Goal: Check status: Check status

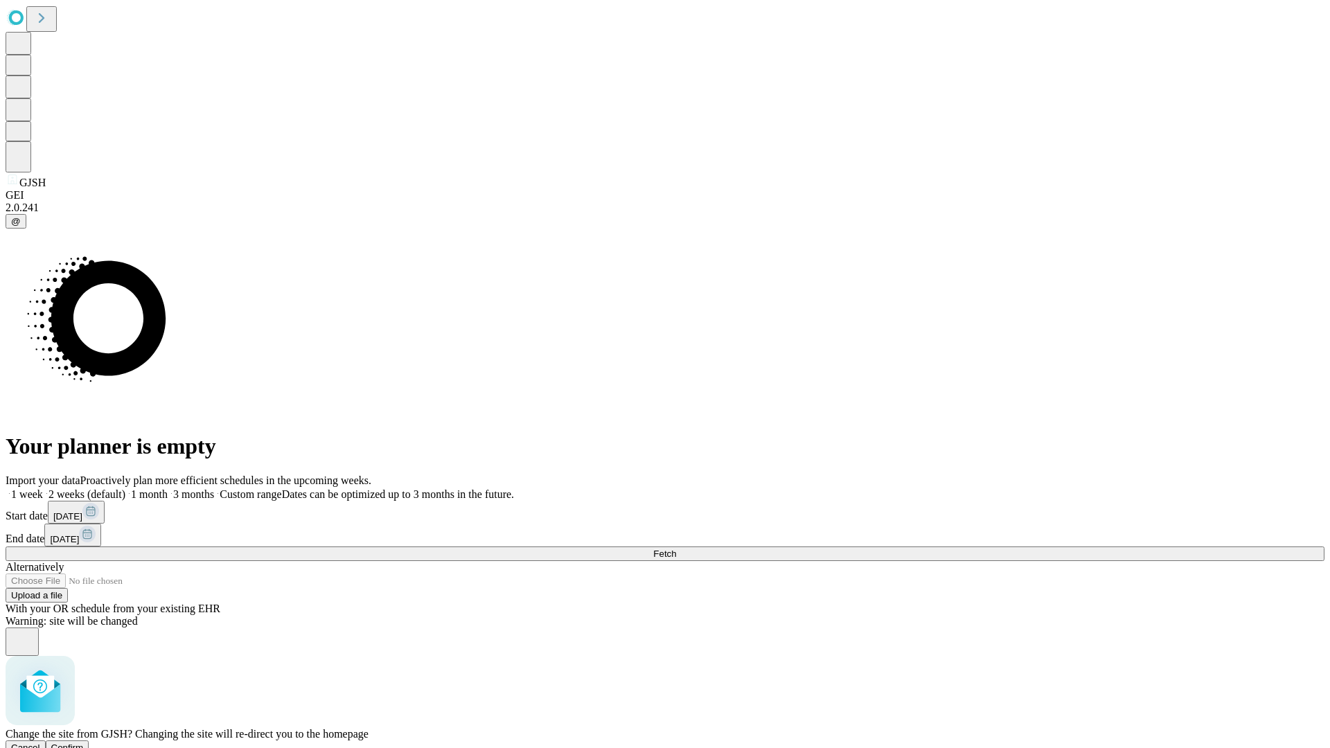
click at [84, 743] on span "Confirm" at bounding box center [67, 748] width 33 height 10
click at [168, 488] on label "1 month" at bounding box center [146, 494] width 42 height 12
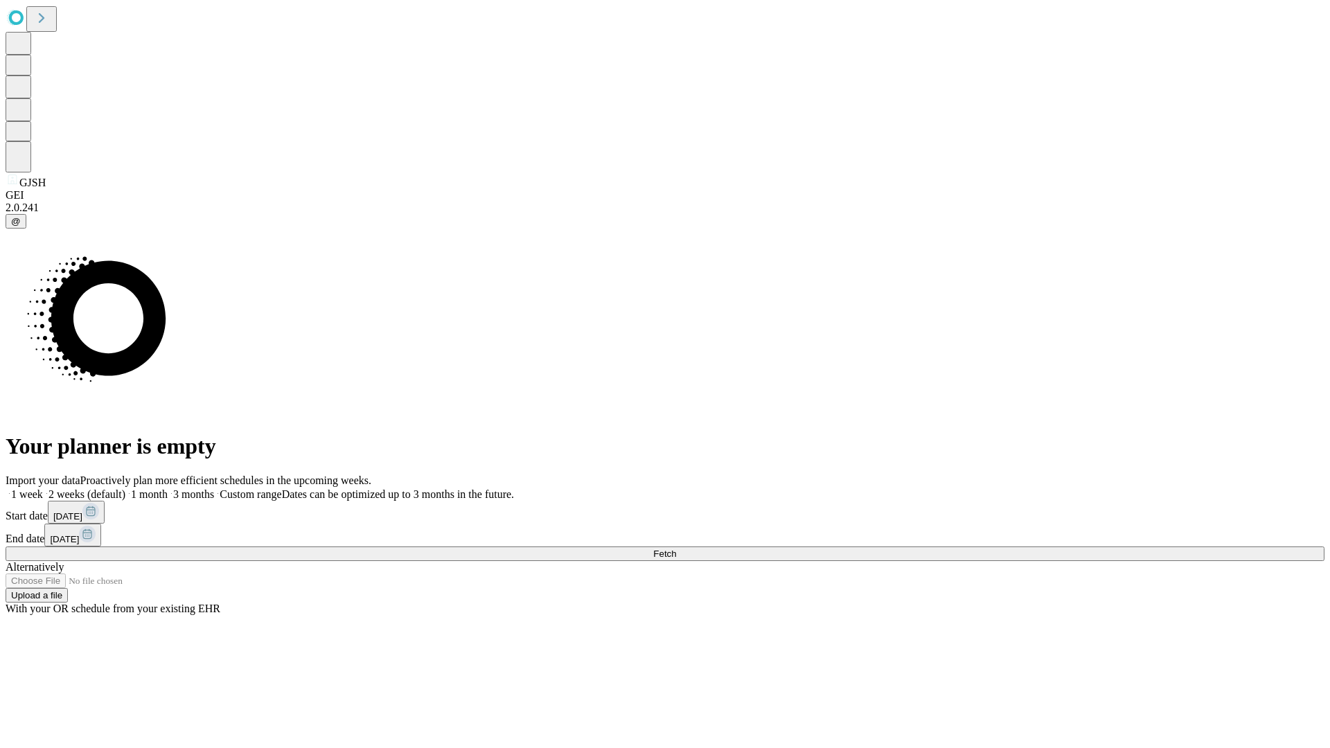
click at [676, 549] on span "Fetch" at bounding box center [664, 554] width 23 height 10
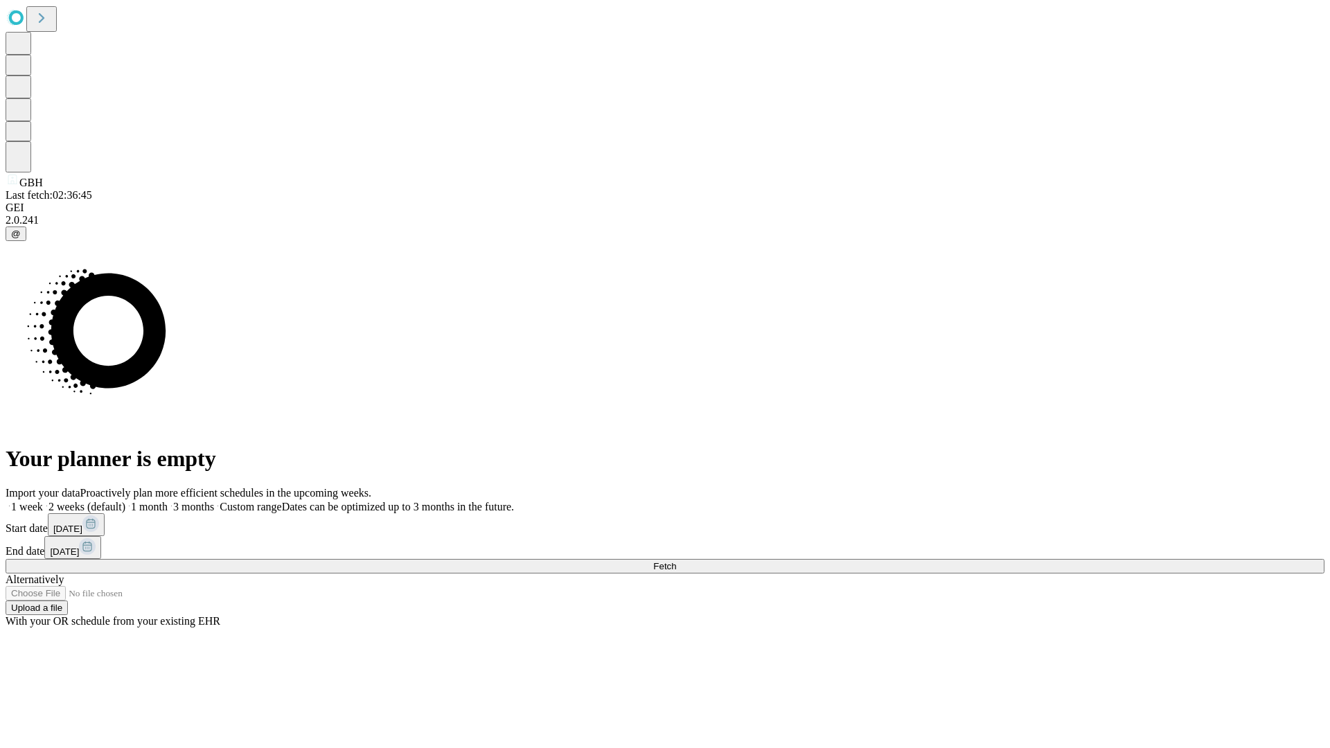
click at [168, 501] on label "1 month" at bounding box center [146, 507] width 42 height 12
click at [676, 561] on span "Fetch" at bounding box center [664, 566] width 23 height 10
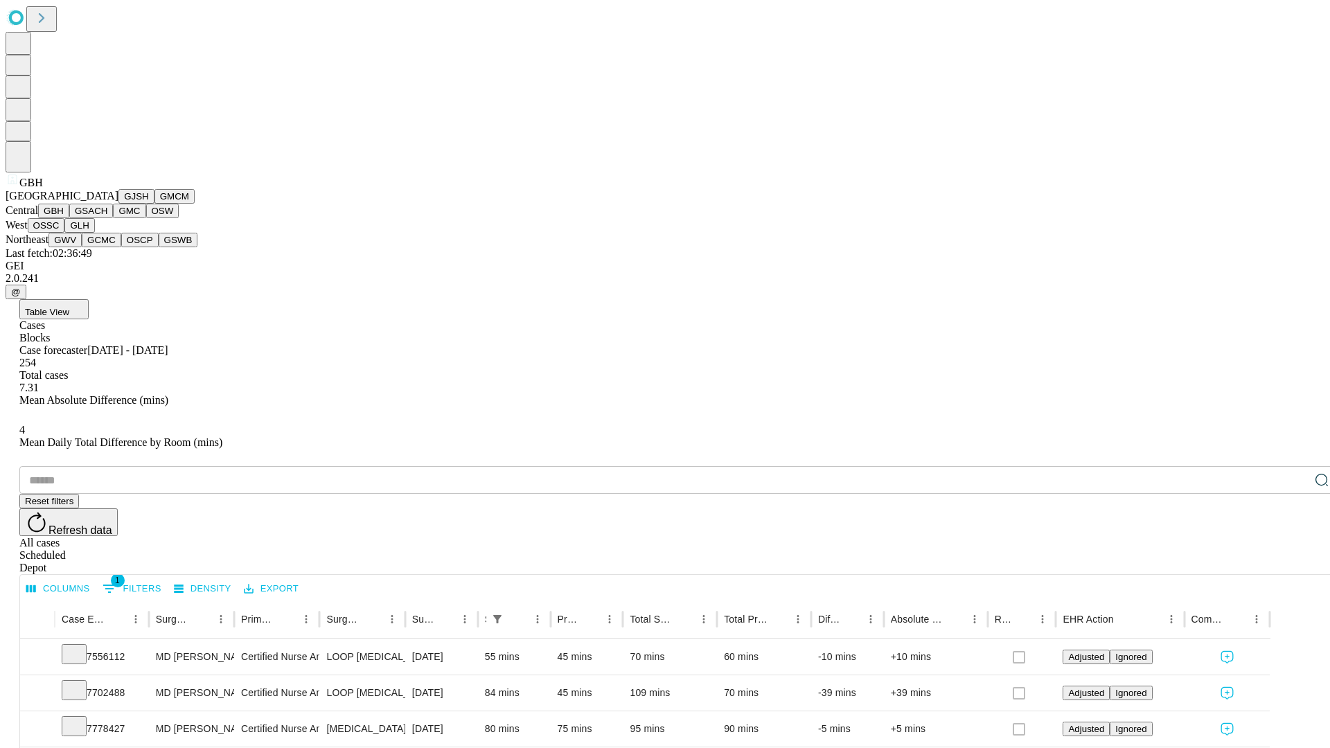
click at [107, 218] on button "GSACH" at bounding box center [91, 211] width 44 height 15
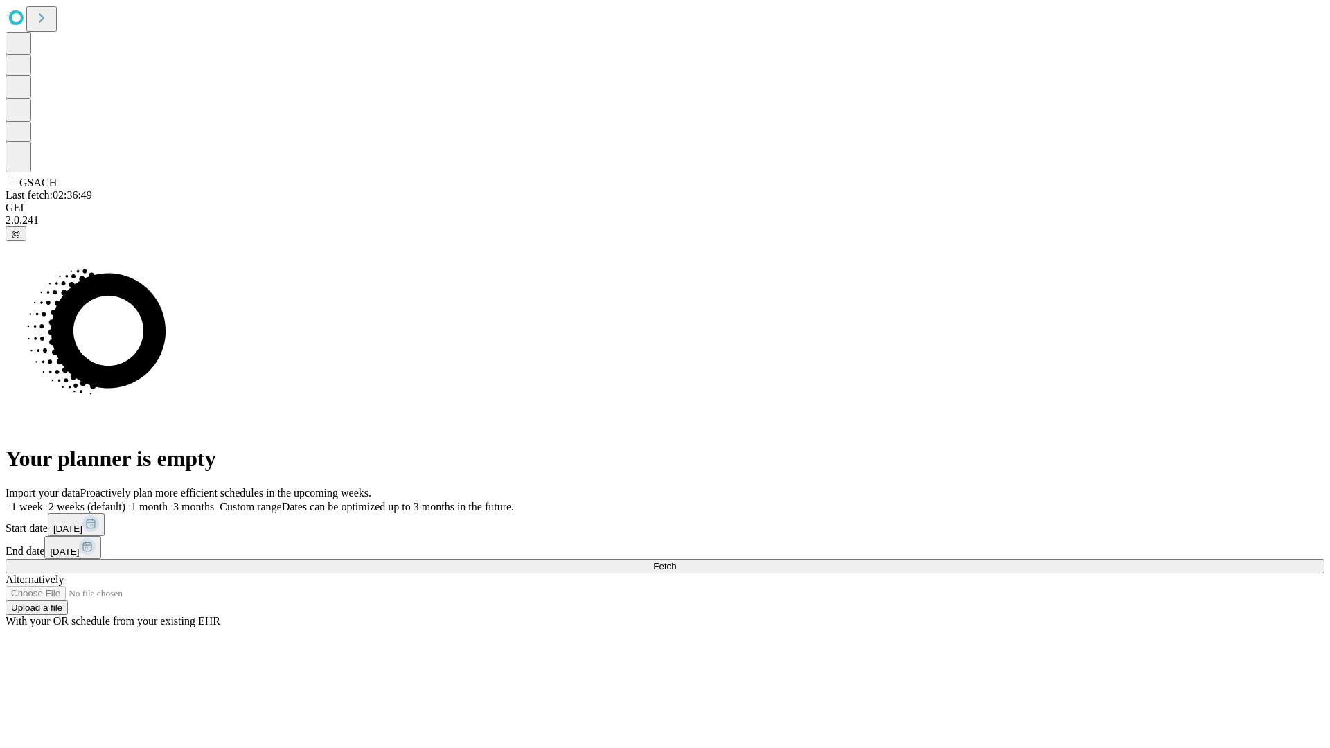
click at [168, 501] on label "1 month" at bounding box center [146, 507] width 42 height 12
click at [676, 561] on span "Fetch" at bounding box center [664, 566] width 23 height 10
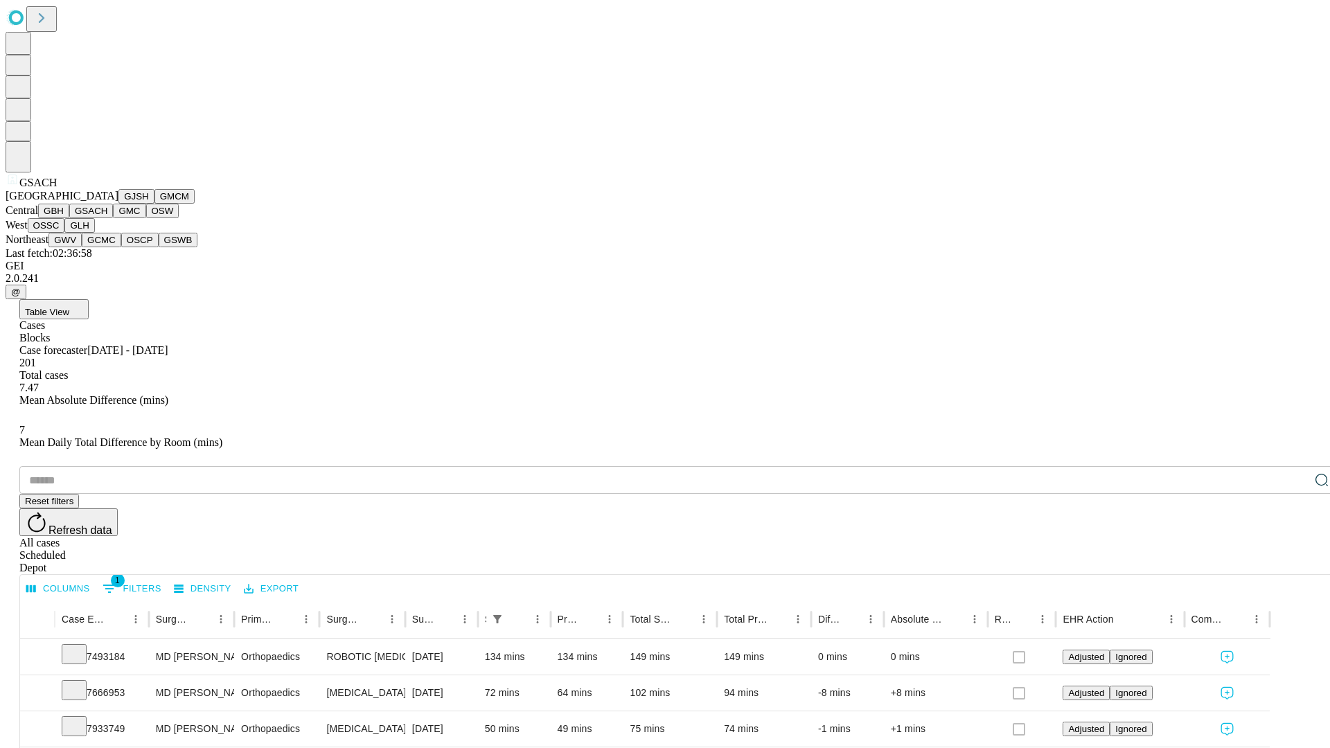
click at [113, 218] on button "GMC" at bounding box center [129, 211] width 33 height 15
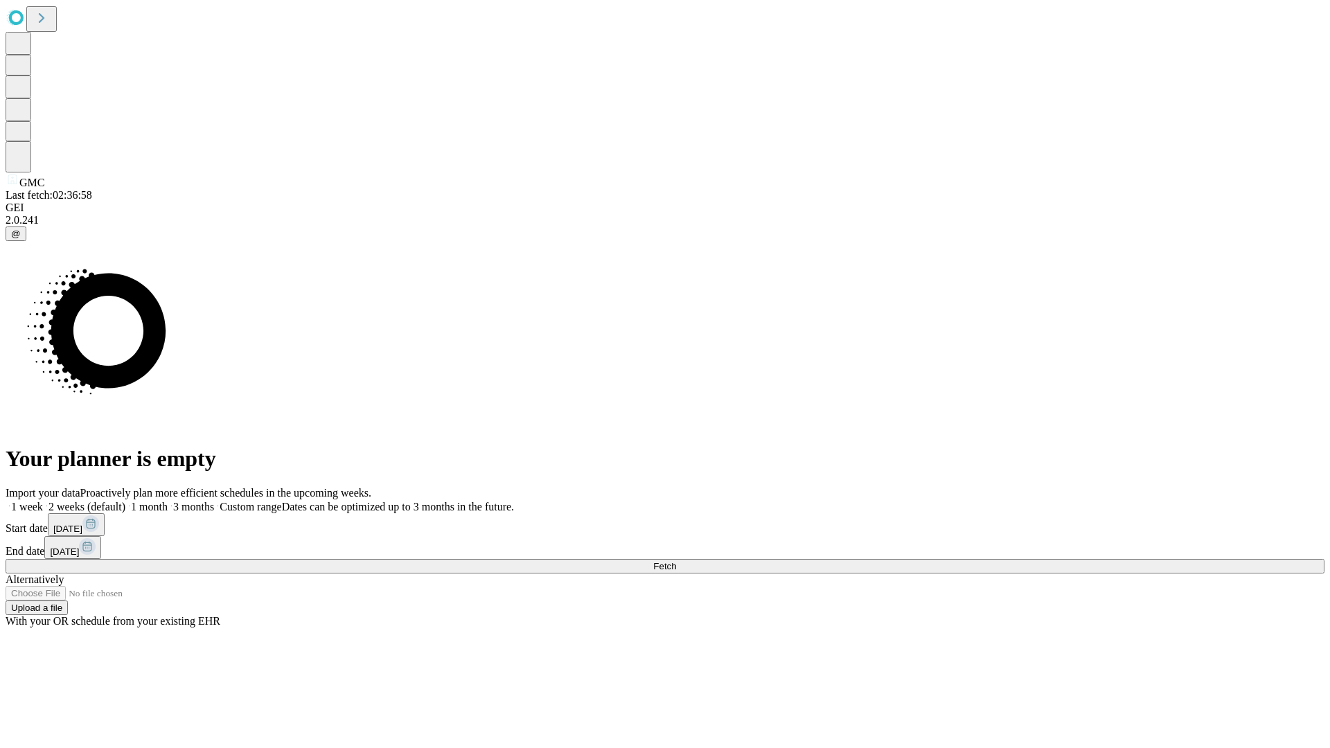
click at [168, 501] on label "1 month" at bounding box center [146, 507] width 42 height 12
click at [676, 561] on span "Fetch" at bounding box center [664, 566] width 23 height 10
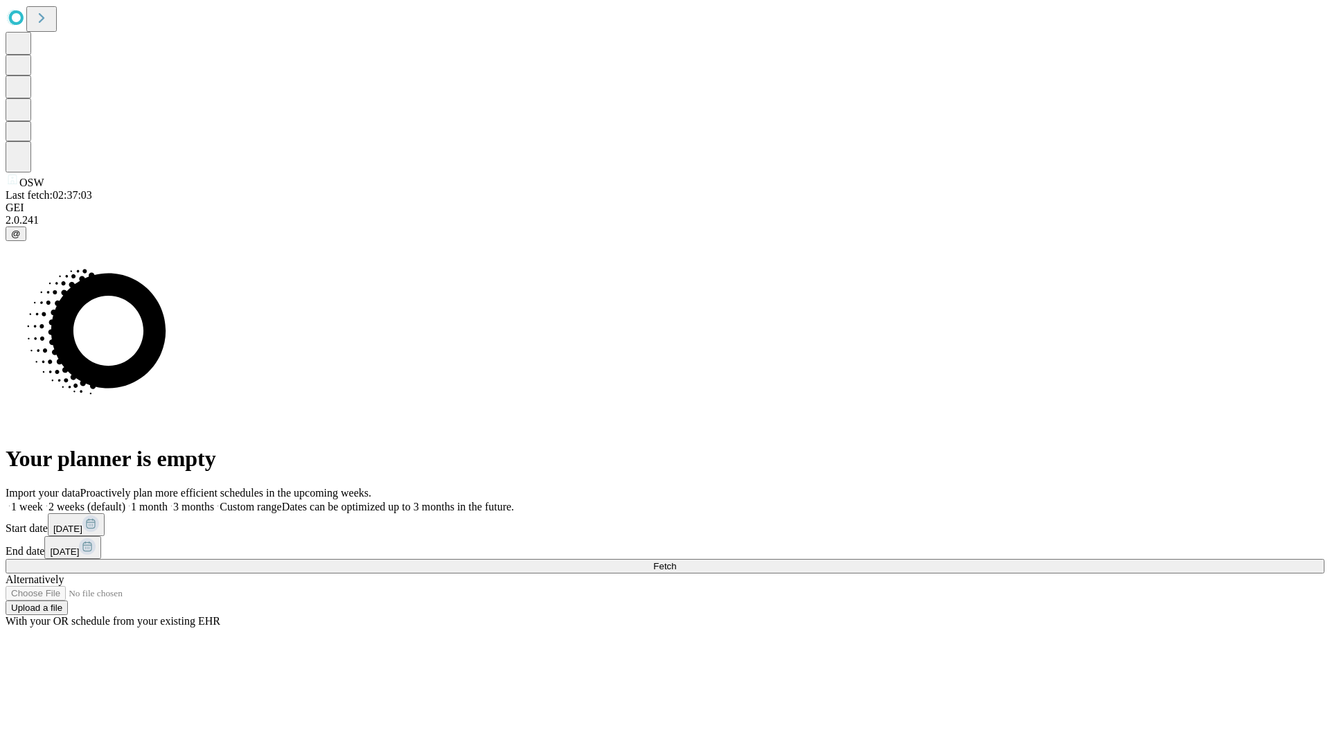
click at [168, 501] on label "1 month" at bounding box center [146, 507] width 42 height 12
click at [676, 561] on span "Fetch" at bounding box center [664, 566] width 23 height 10
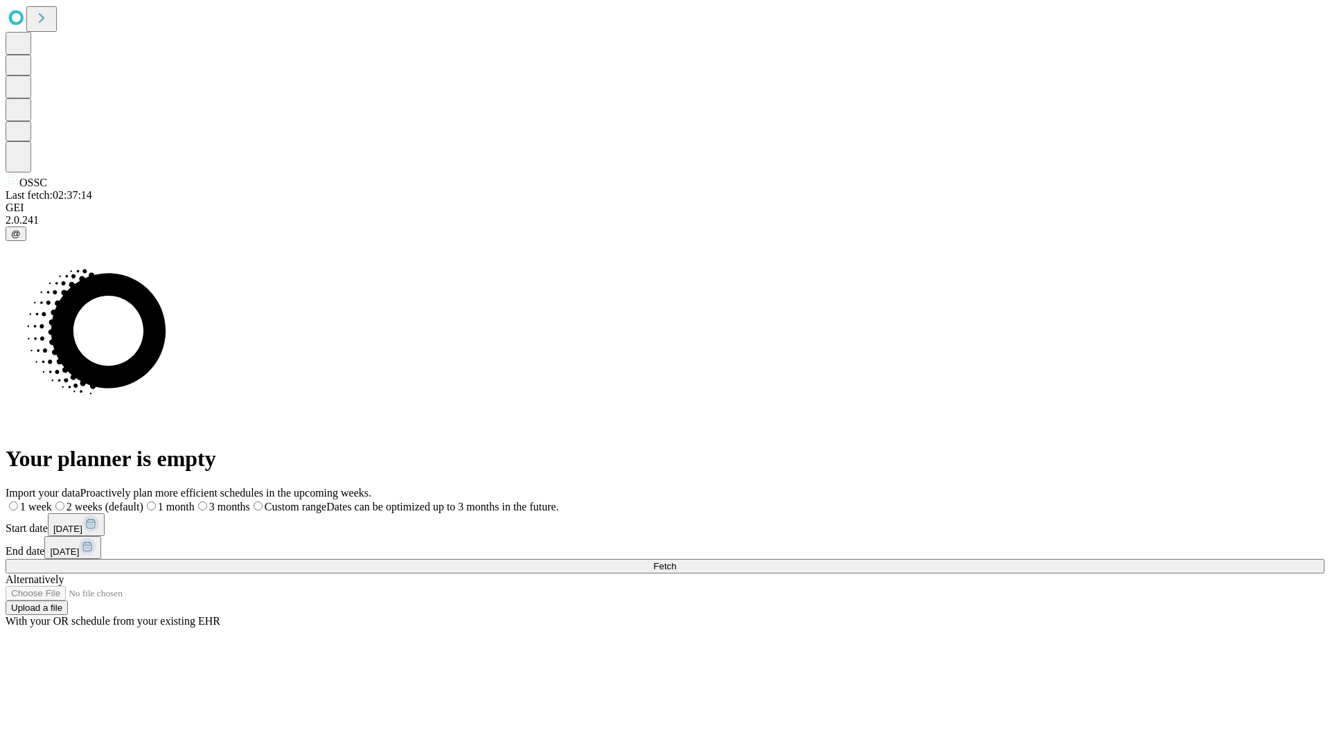
click at [195, 501] on label "1 month" at bounding box center [168, 507] width 51 height 12
click at [676, 561] on span "Fetch" at bounding box center [664, 566] width 23 height 10
click at [168, 501] on label "1 month" at bounding box center [146, 507] width 42 height 12
click at [676, 561] on span "Fetch" at bounding box center [664, 566] width 23 height 10
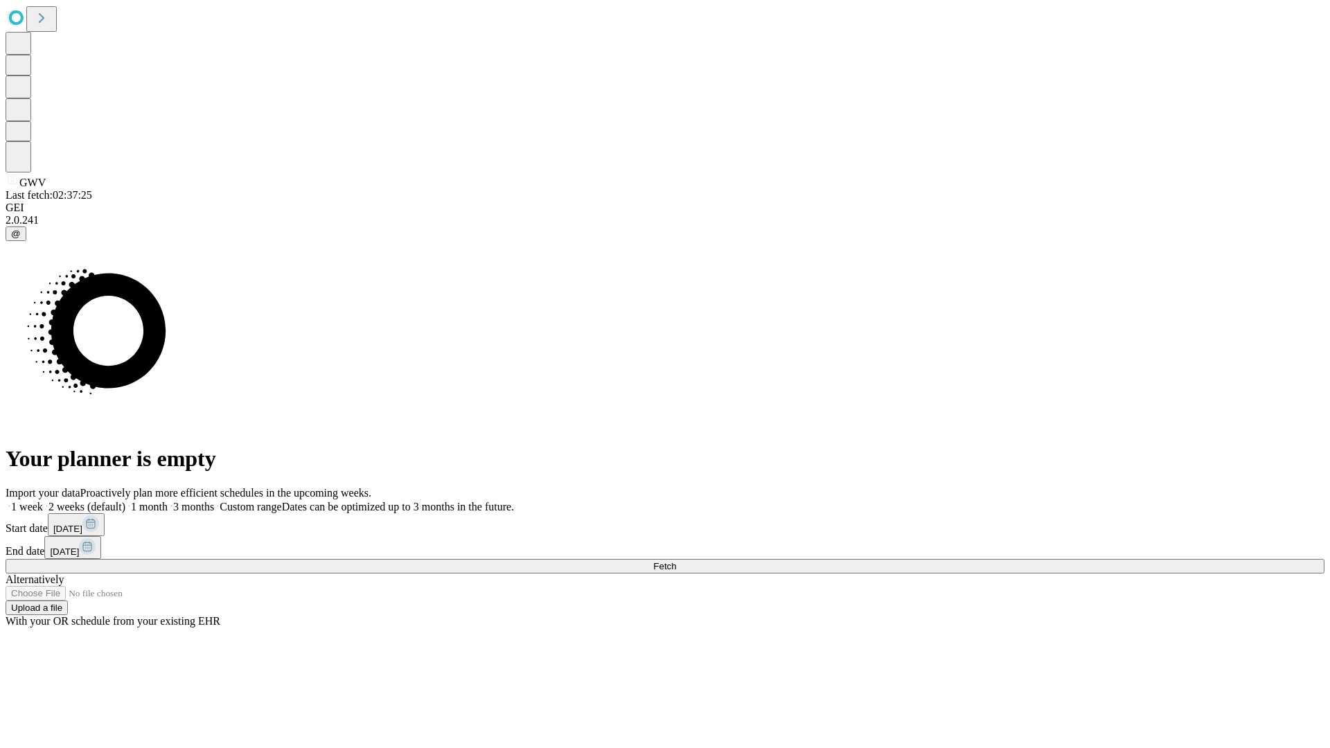
click at [168, 501] on label "1 month" at bounding box center [146, 507] width 42 height 12
click at [676, 561] on span "Fetch" at bounding box center [664, 566] width 23 height 10
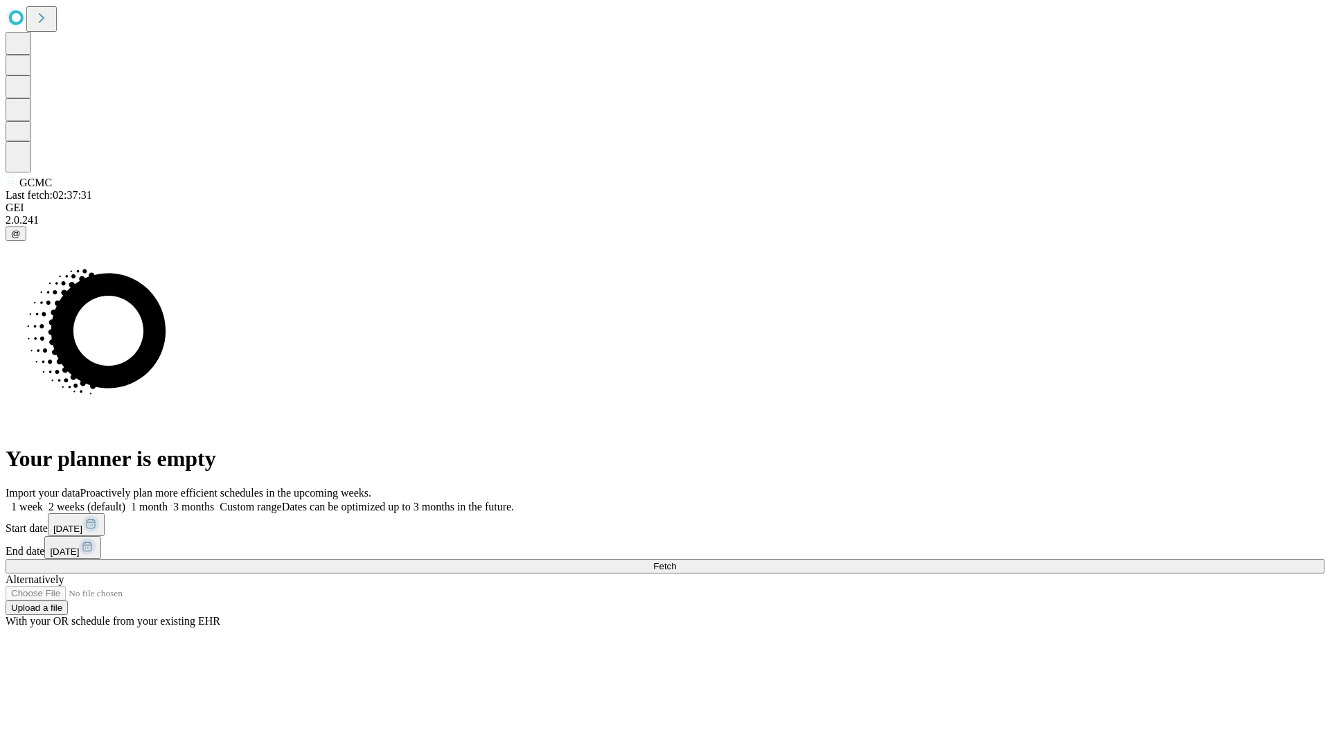
click at [168, 501] on label "1 month" at bounding box center [146, 507] width 42 height 12
click at [676, 561] on span "Fetch" at bounding box center [664, 566] width 23 height 10
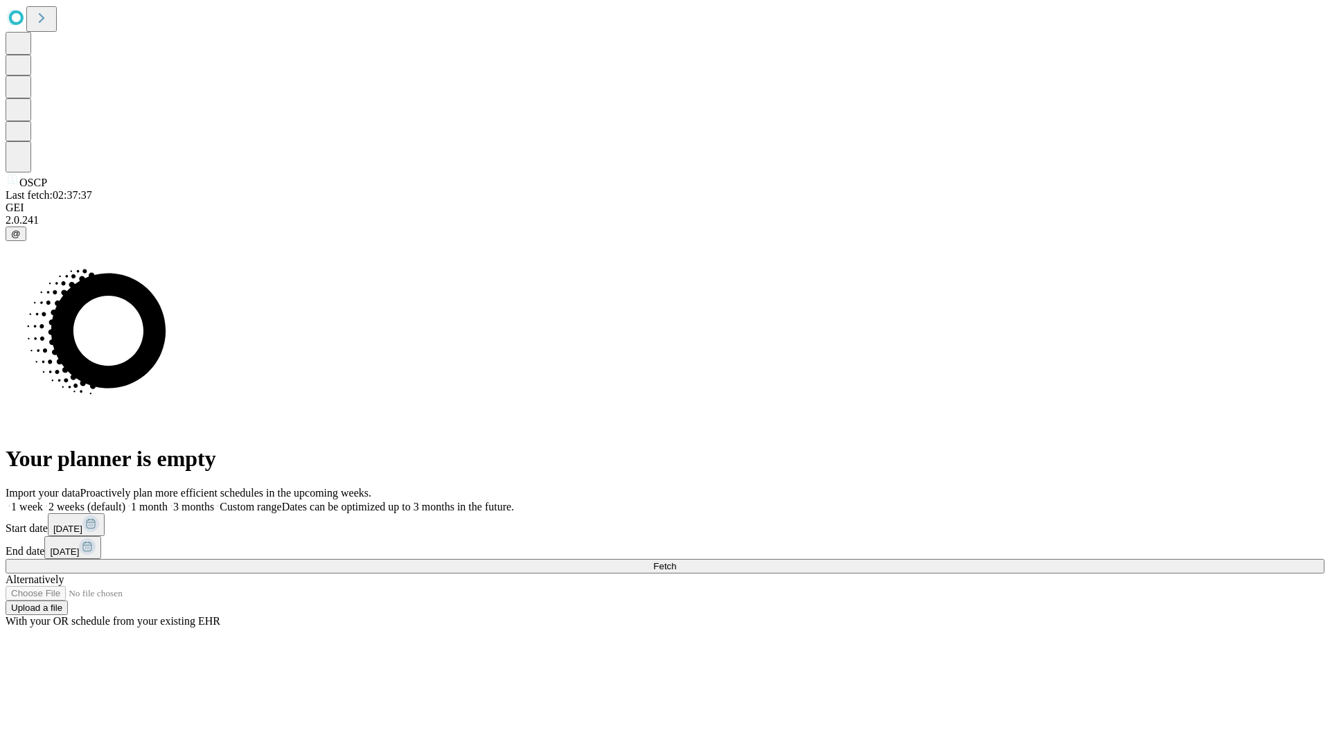
click at [676, 561] on span "Fetch" at bounding box center [664, 566] width 23 height 10
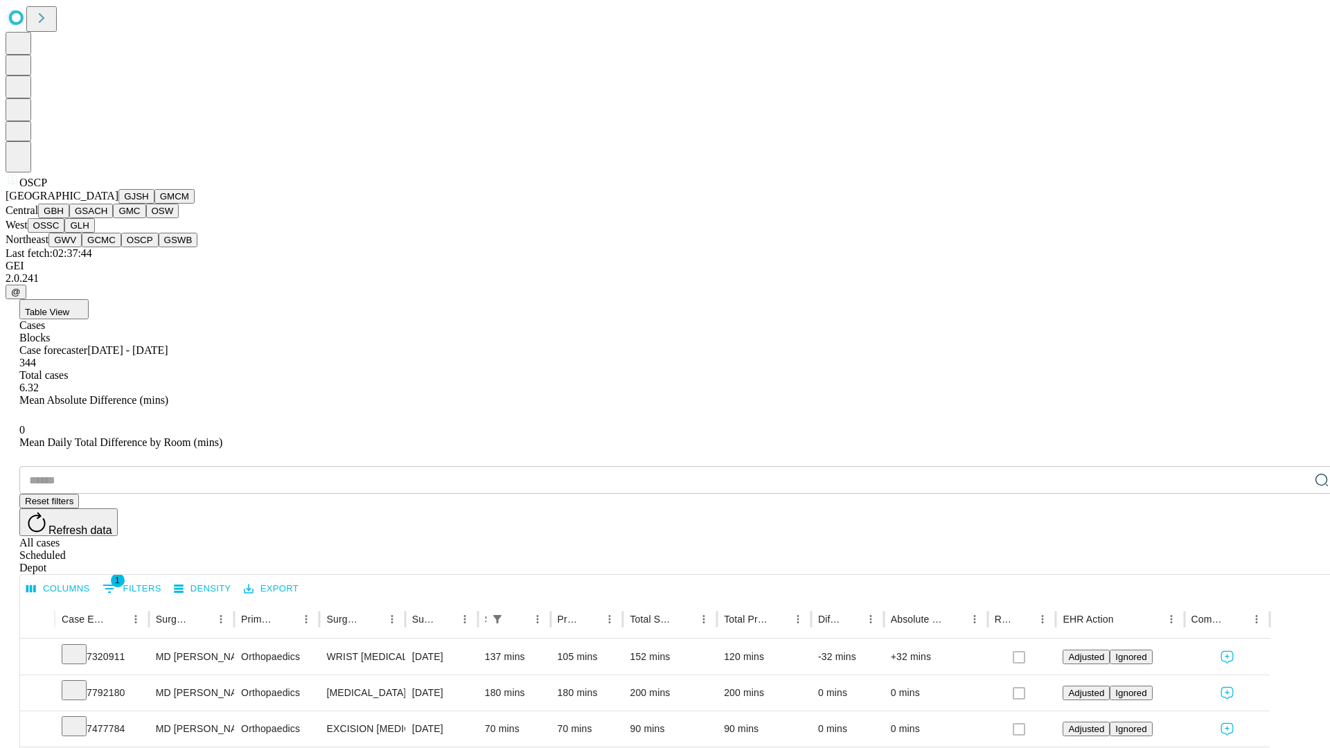
click at [159, 247] on button "GSWB" at bounding box center [178, 240] width 39 height 15
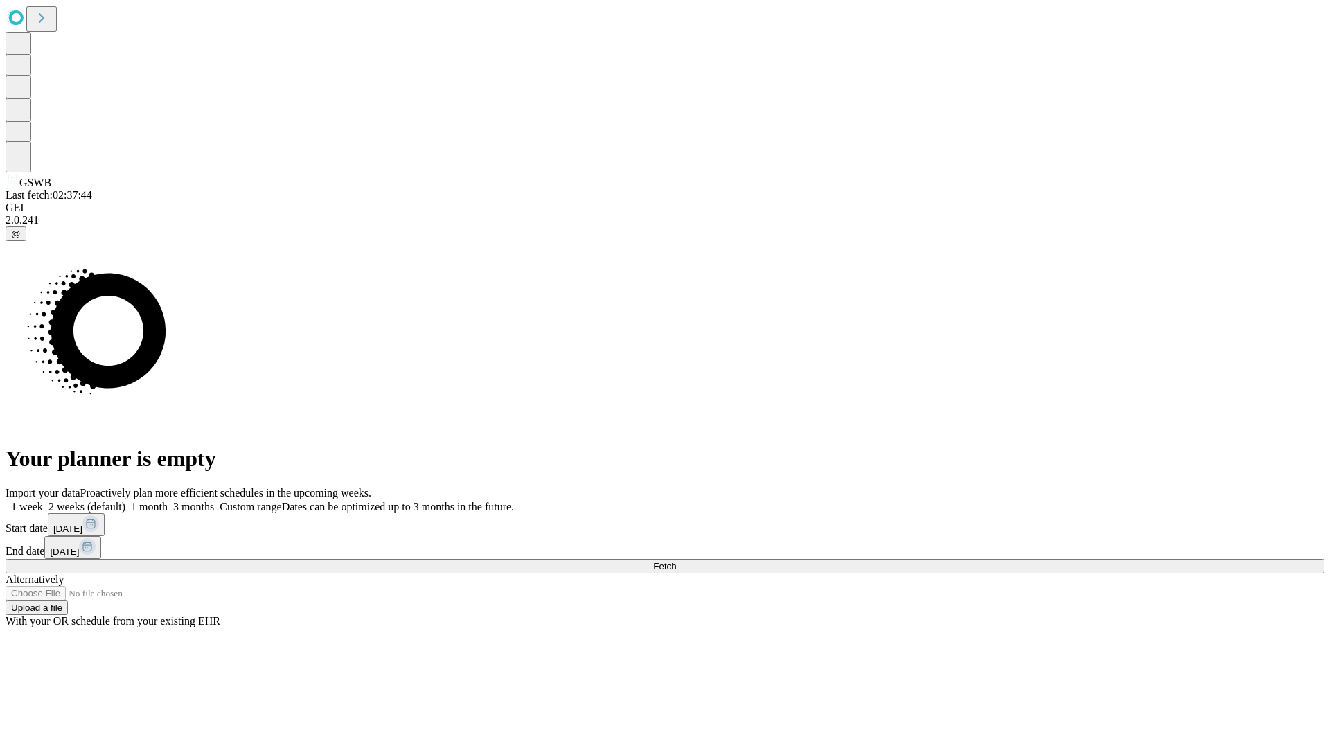
click at [168, 501] on label "1 month" at bounding box center [146, 507] width 42 height 12
click at [676, 561] on span "Fetch" at bounding box center [664, 566] width 23 height 10
